Goal: Information Seeking & Learning: Learn about a topic

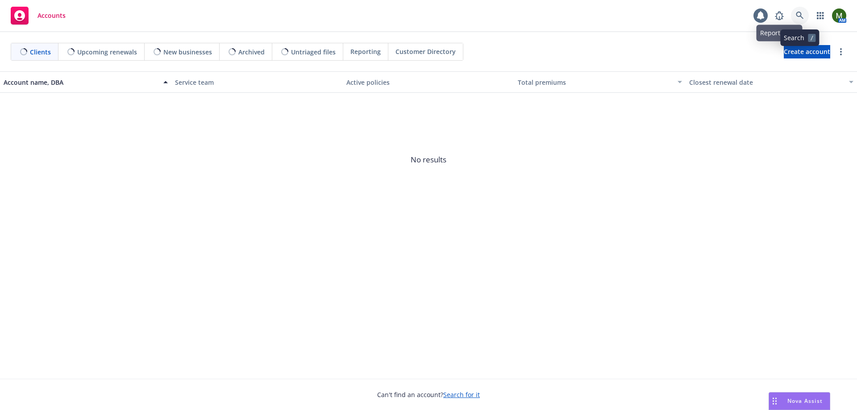
click at [803, 14] on icon at bounding box center [800, 16] width 8 height 8
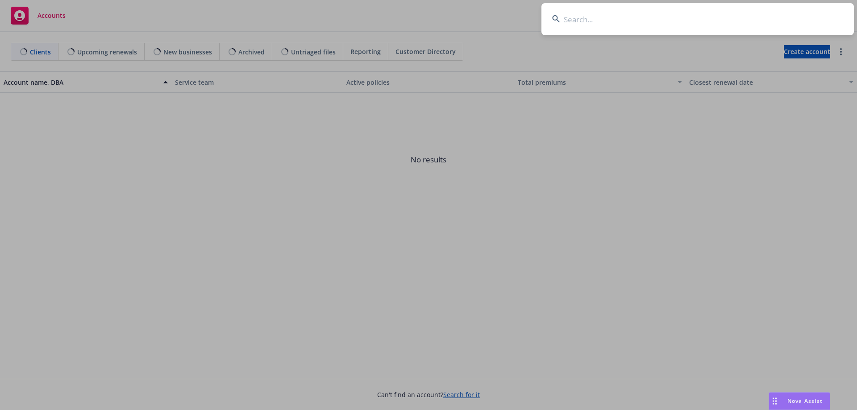
click at [799, 14] on input at bounding box center [698, 19] width 313 height 32
click at [712, 14] on input at bounding box center [698, 19] width 313 height 32
click at [595, 21] on input at bounding box center [698, 19] width 313 height 32
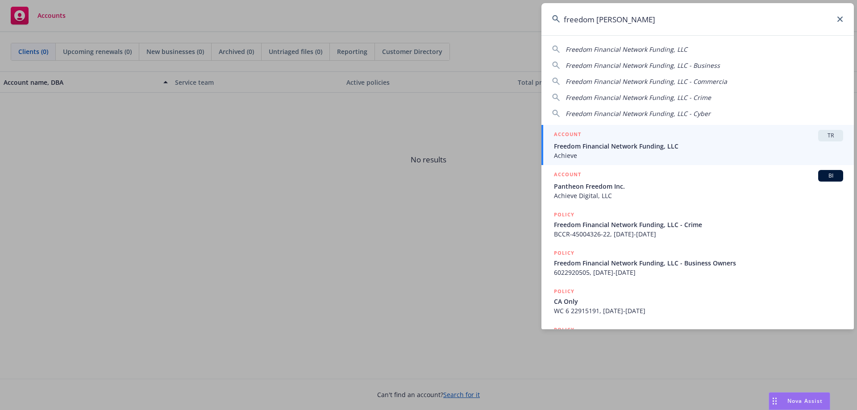
type input "freedom finan"
click at [627, 146] on span "Freedom Financial Network Funding, LLC" at bounding box center [698, 146] width 289 height 9
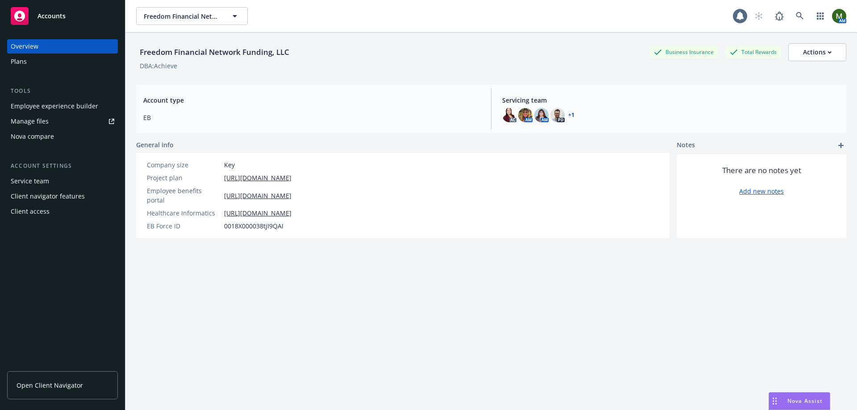
click at [55, 108] on div "Employee experience builder" at bounding box center [55, 106] width 88 height 14
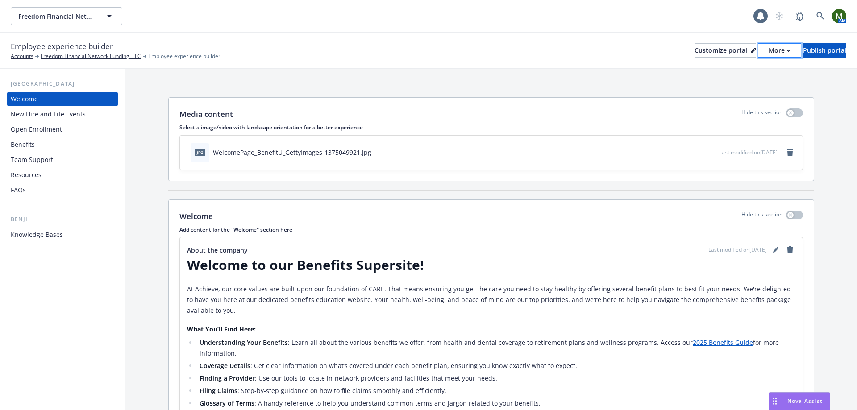
click at [769, 53] on div "More" at bounding box center [780, 50] width 22 height 13
click at [736, 84] on link "Copy portal link" at bounding box center [732, 88] width 81 height 18
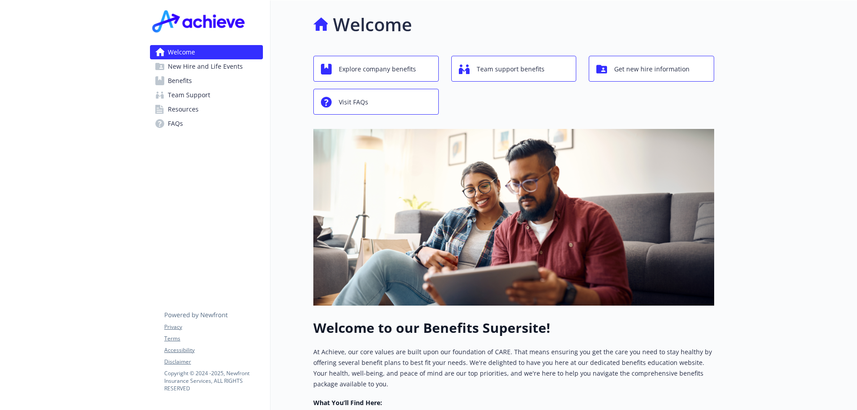
click at [214, 79] on link "Benefits" at bounding box center [206, 81] width 113 height 14
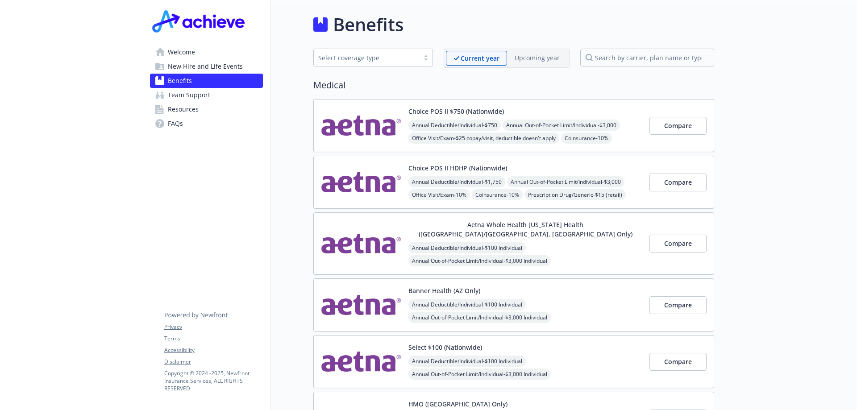
click at [363, 128] on img at bounding box center [361, 126] width 80 height 38
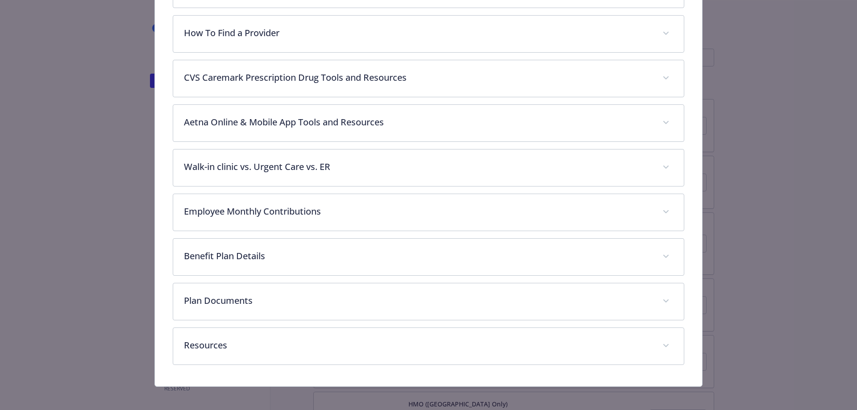
scroll to position [351, 0]
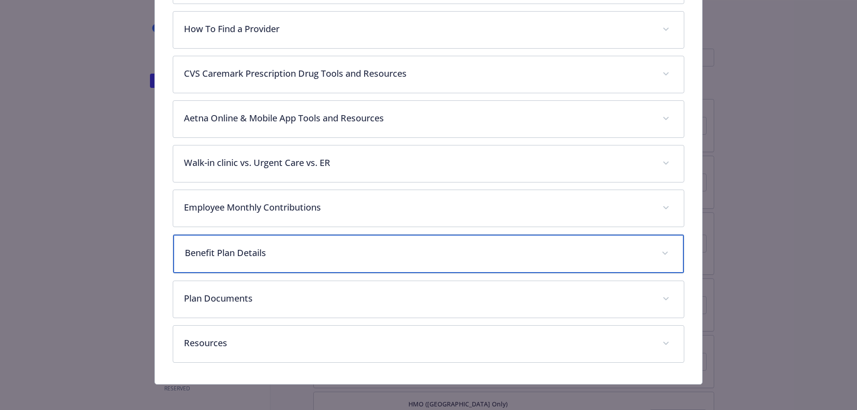
click at [245, 250] on p "Benefit Plan Details" at bounding box center [418, 253] width 467 height 13
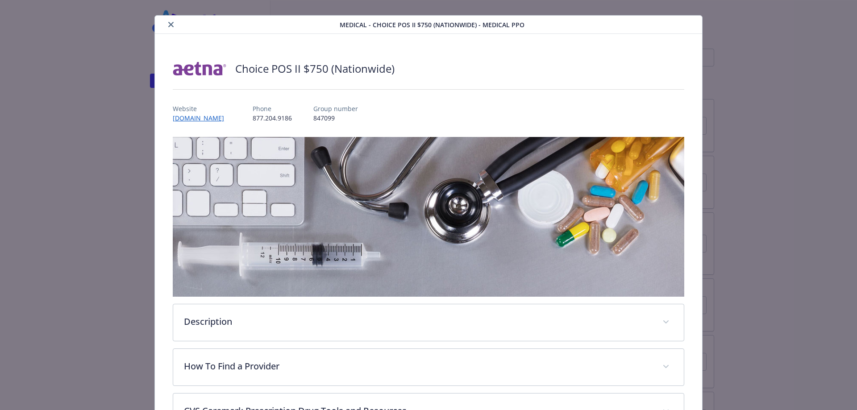
scroll to position [0, 0]
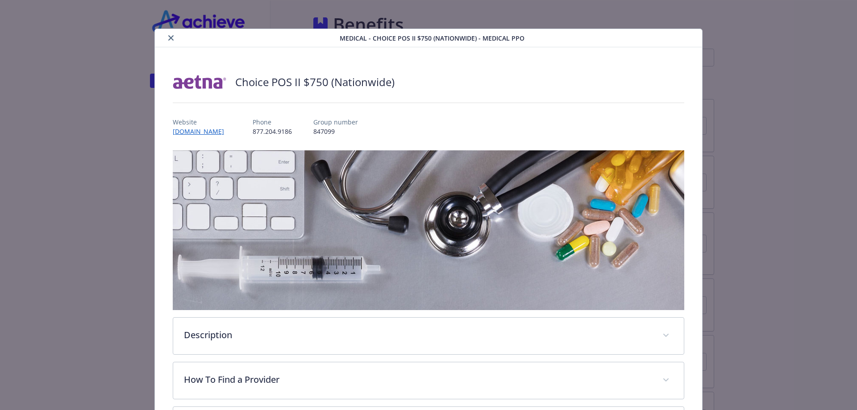
click at [171, 41] on button "close" at bounding box center [171, 38] width 11 height 11
